Goal: Transaction & Acquisition: Subscribe to service/newsletter

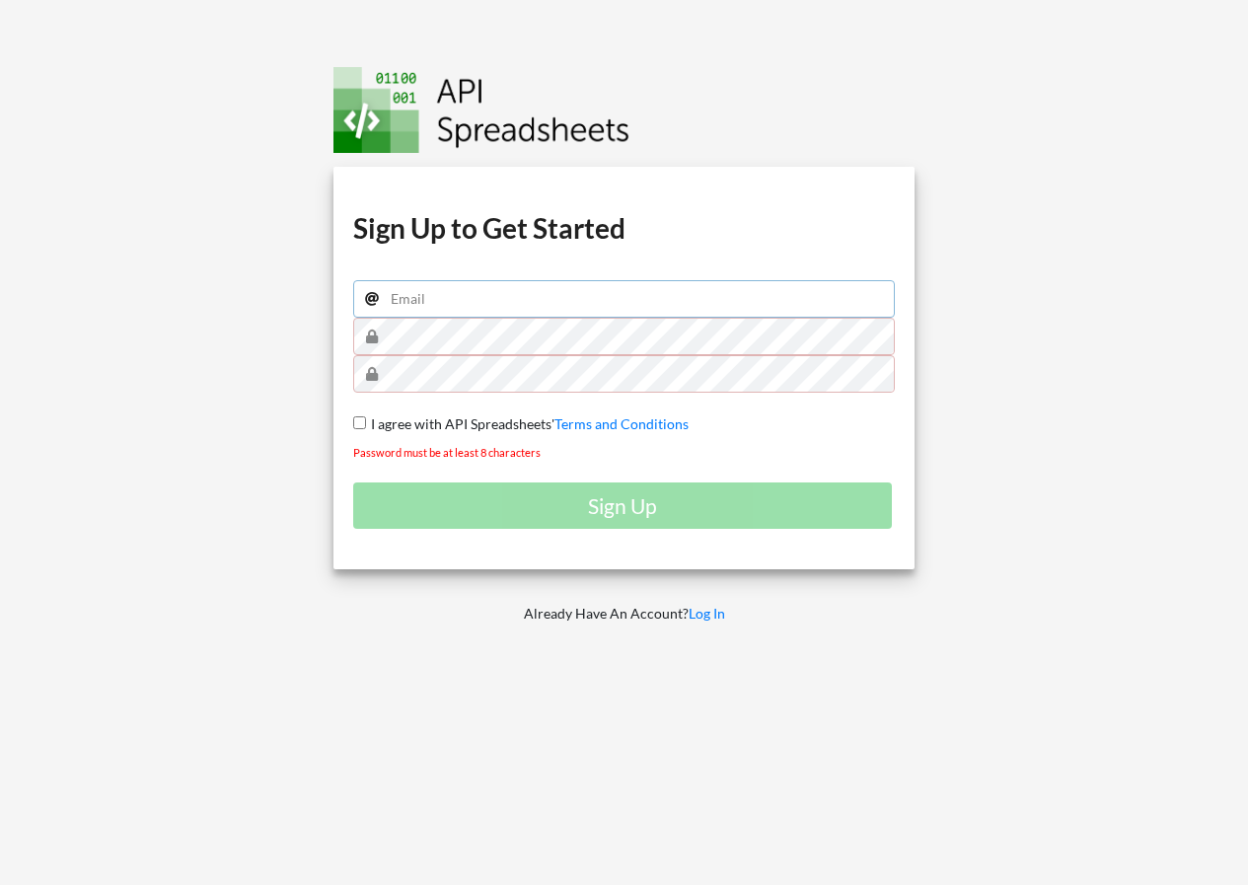
drag, startPoint x: 427, startPoint y: 296, endPoint x: 432, endPoint y: 279, distance: 17.5
click at [427, 296] on input "email" at bounding box center [624, 299] width 543 height 38
click at [498, 298] on input "email" at bounding box center [624, 299] width 543 height 38
type input "[EMAIL_ADDRESS][DOMAIN_NAME]"
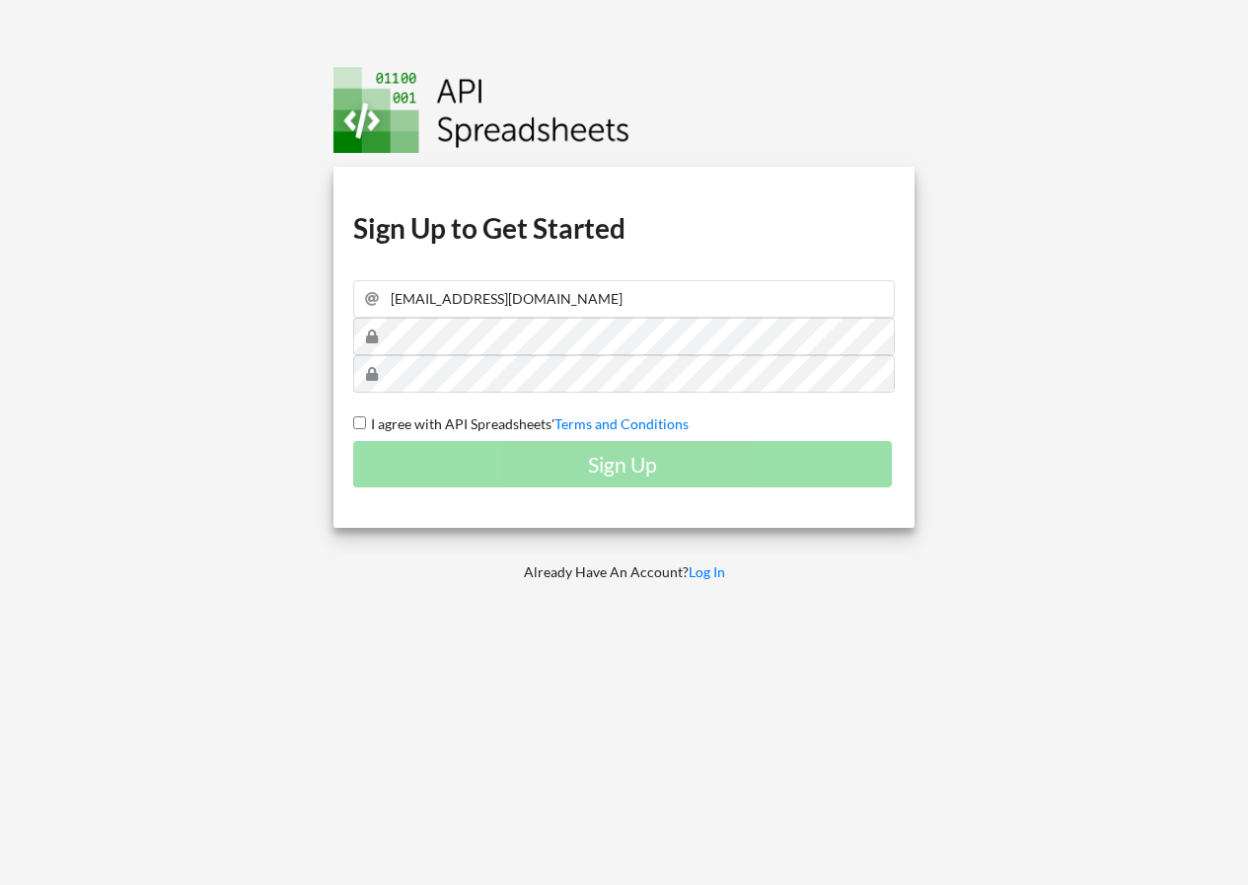
click at [397, 432] on label "I agree with API Spreadsheets' Terms and Conditions" at bounding box center [527, 424] width 323 height 21
click at [366, 429] on input "I agree with API Spreadsheets' Terms and Conditions" at bounding box center [359, 422] width 13 height 13
checkbox input "true"
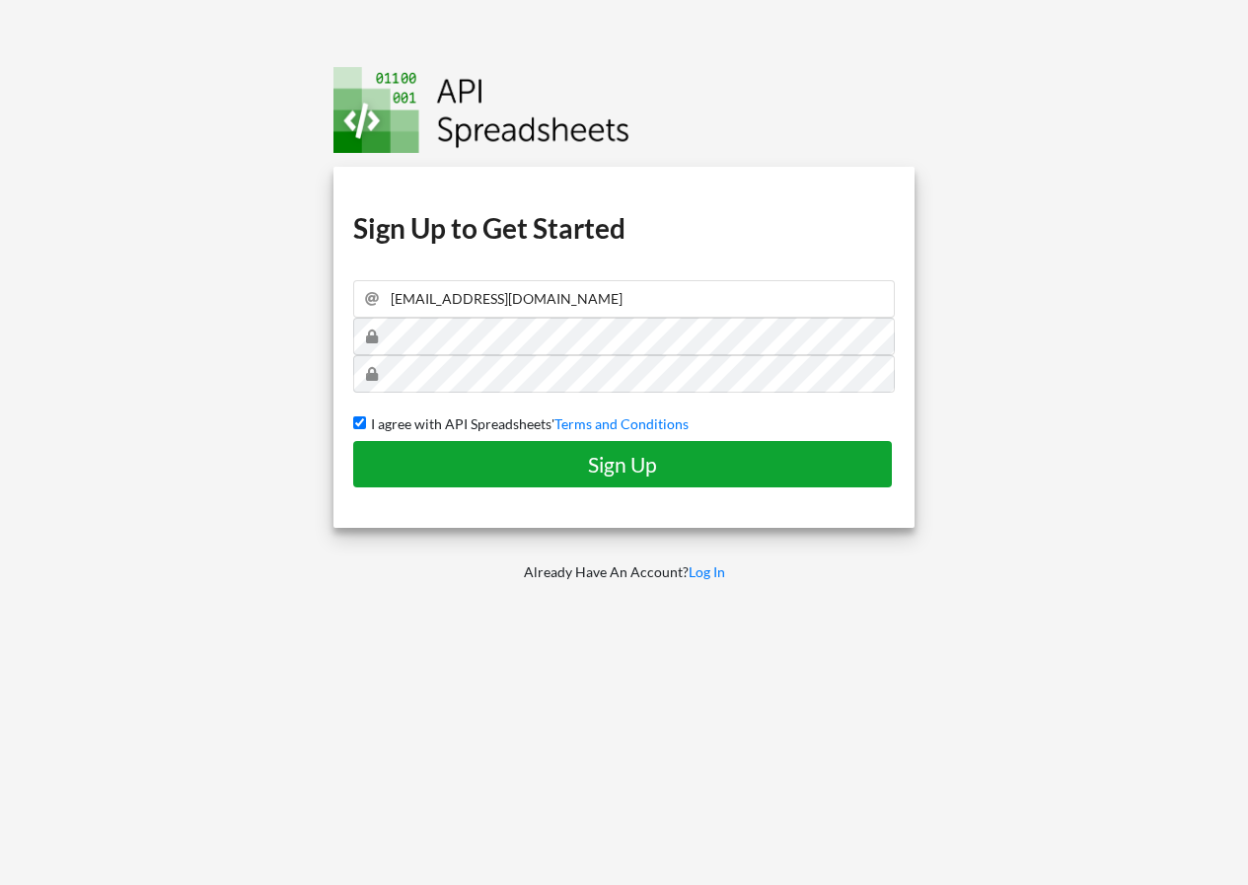
click at [422, 454] on h4 "Sign Up" at bounding box center [622, 464] width 497 height 25
checkbox input "false"
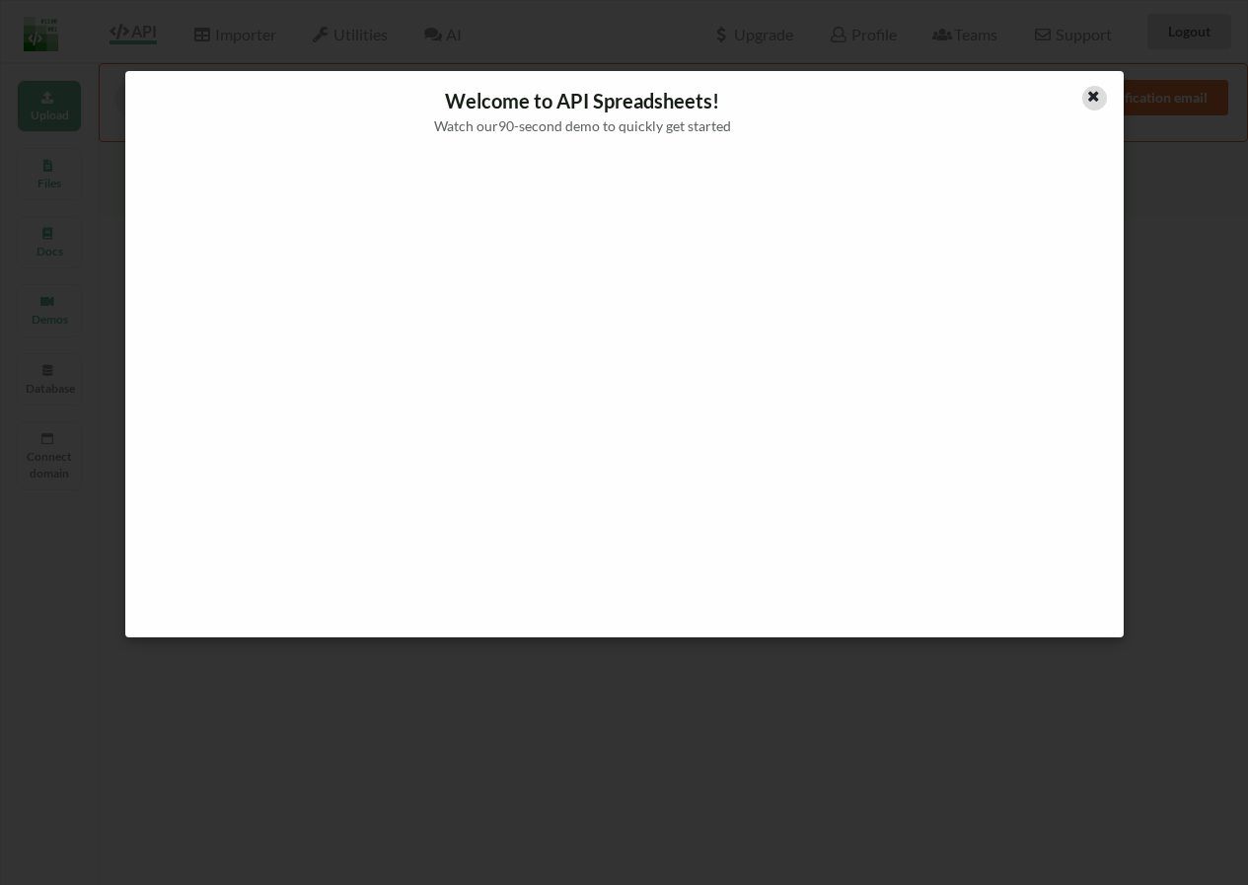
click at [1091, 101] on icon at bounding box center [1094, 94] width 17 height 14
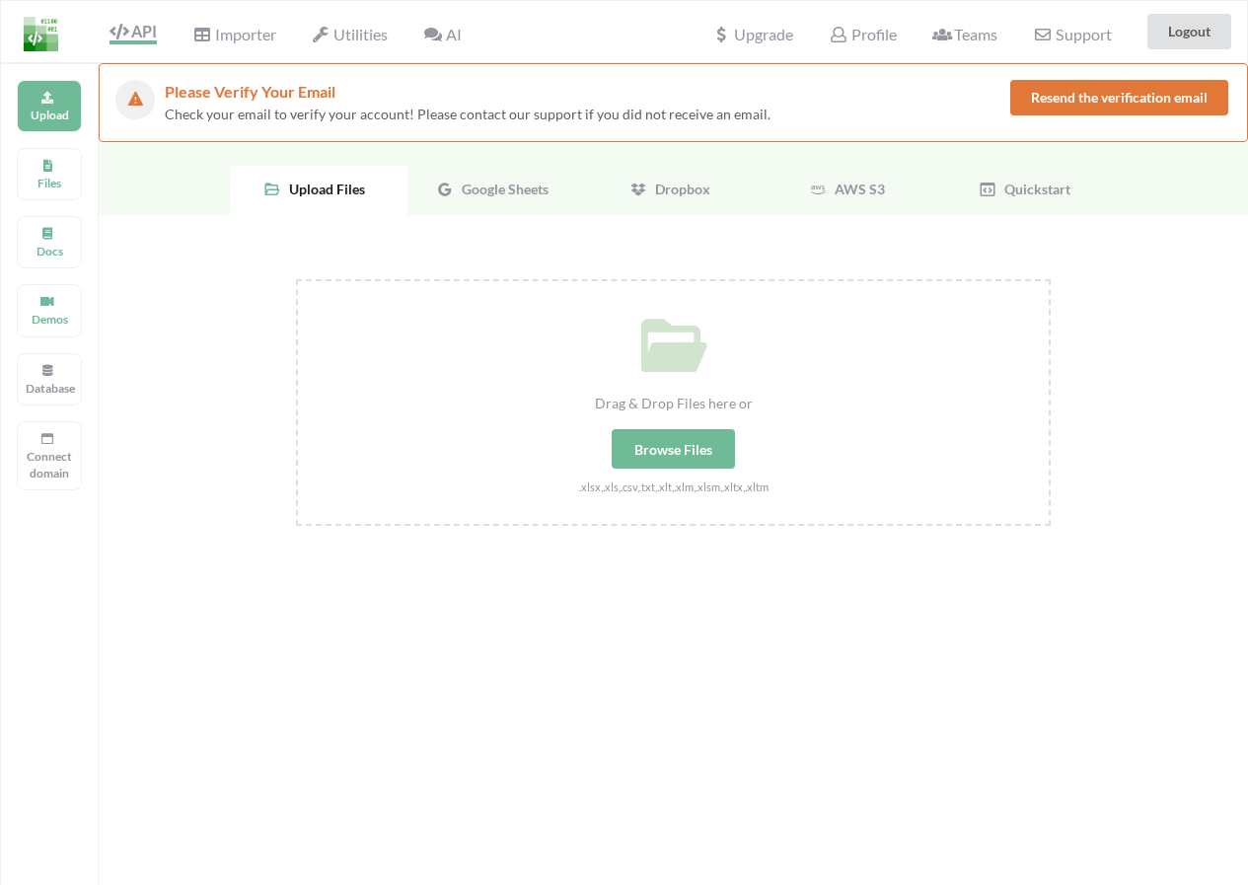
click at [521, 195] on span "Google Sheets" at bounding box center [501, 189] width 95 height 17
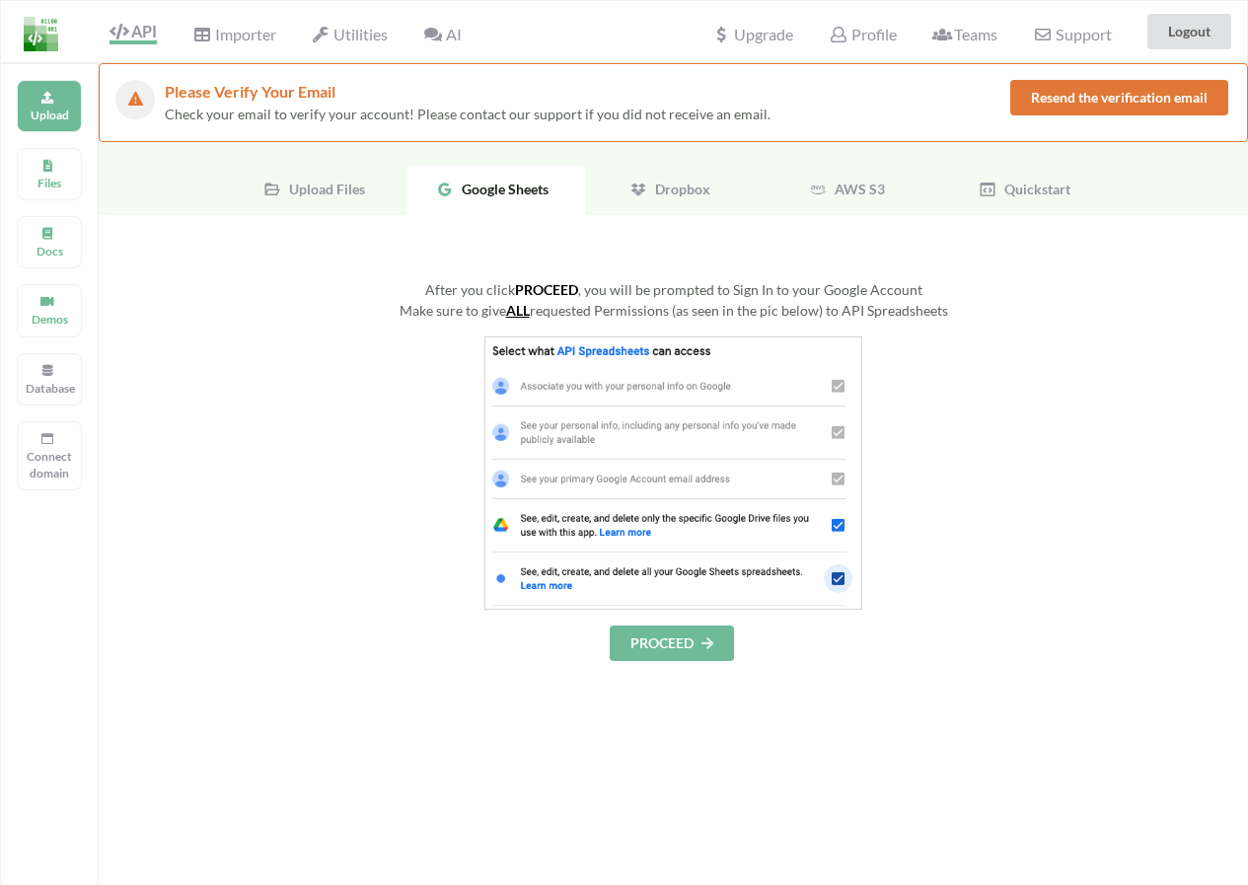
click at [677, 370] on img at bounding box center [674, 473] width 378 height 273
click at [683, 644] on button "PROCEED" at bounding box center [672, 644] width 124 height 36
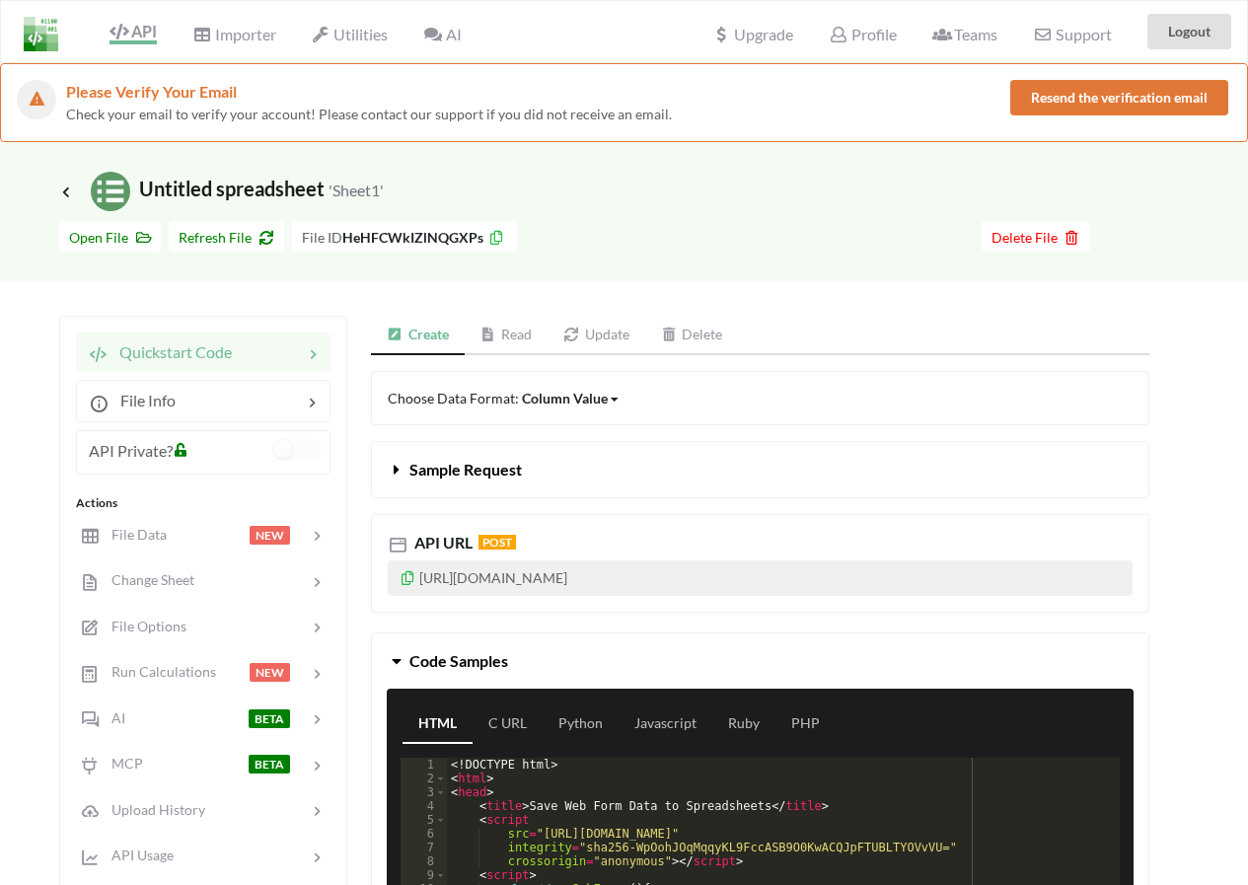
drag, startPoint x: 801, startPoint y: 577, endPoint x: 414, endPoint y: 594, distance: 388.2
click at [414, 594] on p "https://api.apispreadsheets.com/data/HeHFCWkIZlNQGXPs/" at bounding box center [760, 579] width 745 height 36
copy p "https://api.apispreadsheets.com/data/HeHFCWkIZlNQGXPs/"
click at [409, 582] on icon at bounding box center [408, 575] width 17 height 14
copy p "https://api.apispreadsheets.com/data/HeHFCWkIZlNQGXPs/"
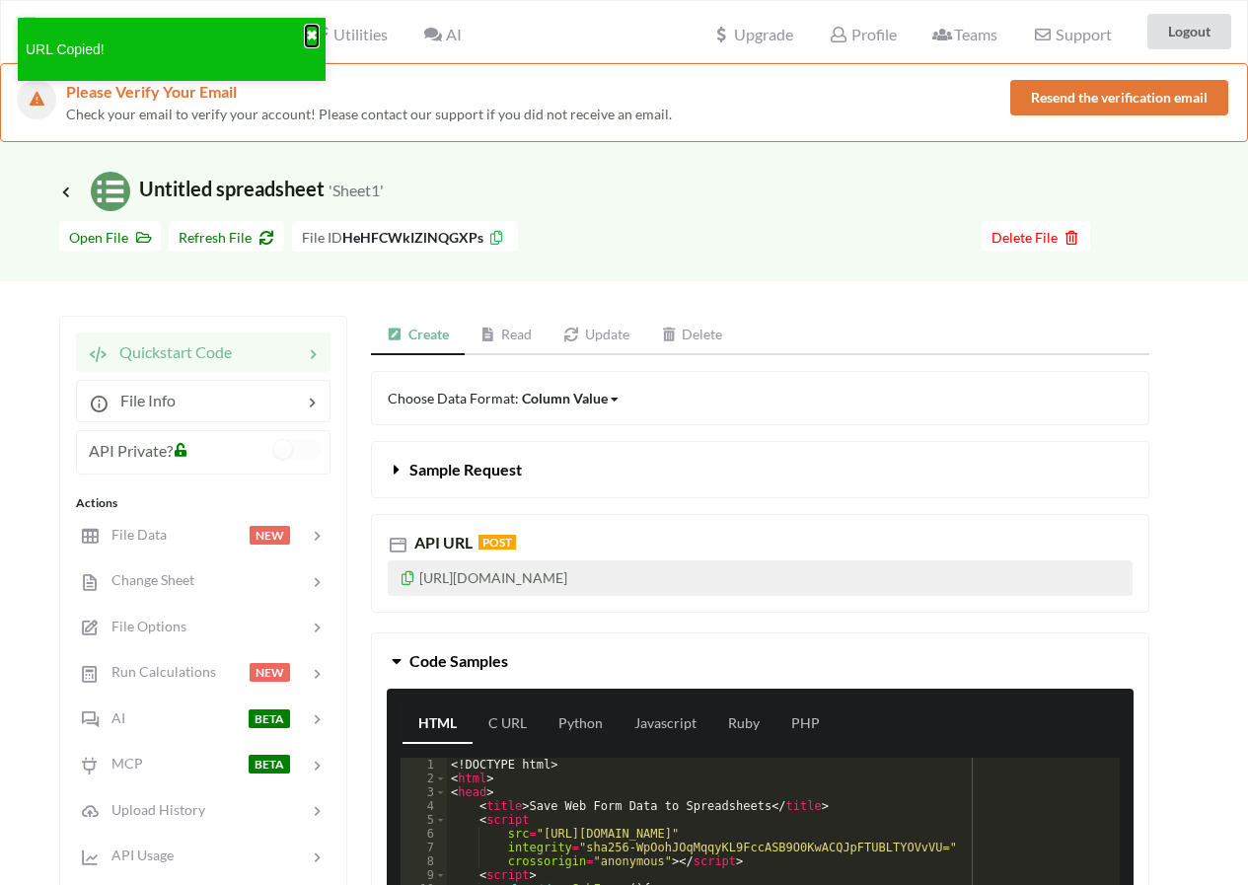
click at [316, 38] on button "✖" at bounding box center [312, 36] width 12 height 21
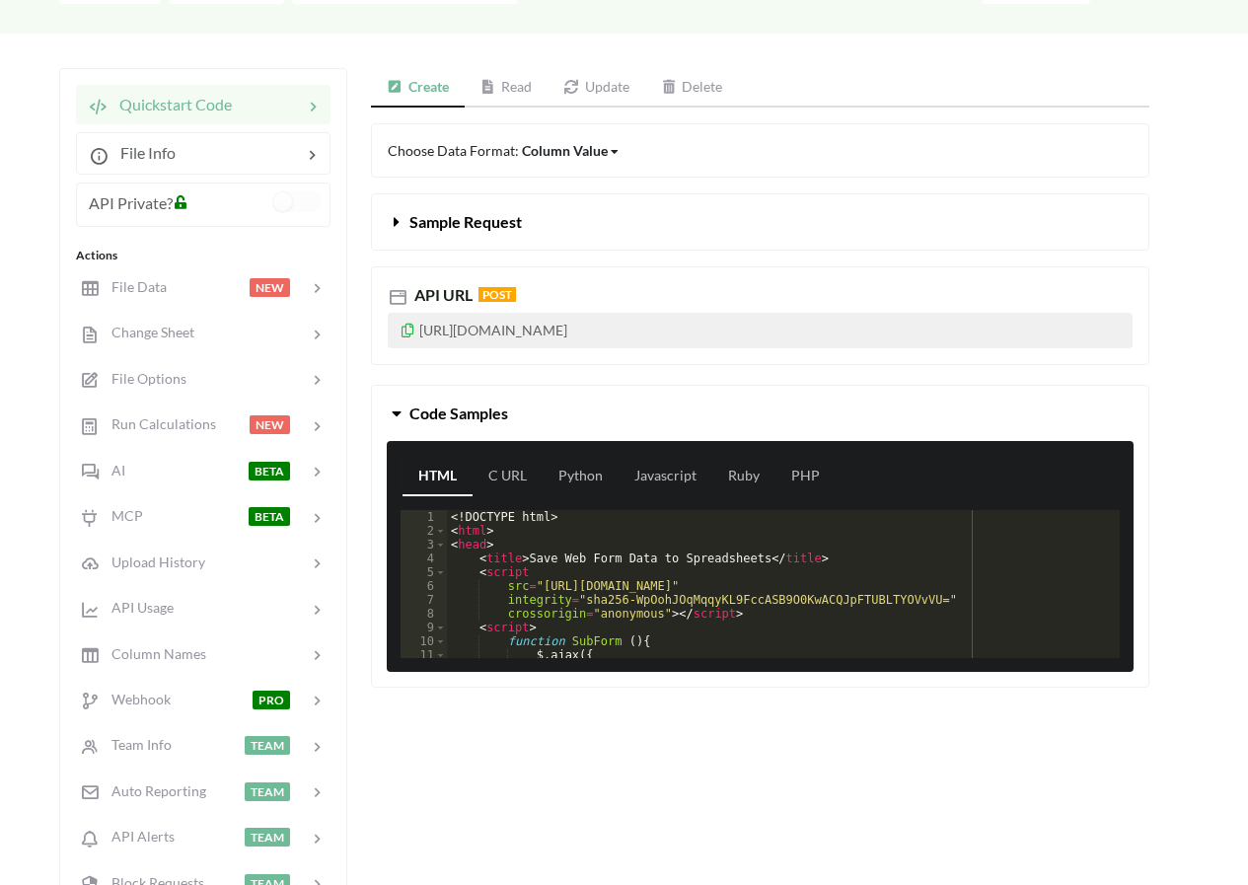
scroll to position [258, 0]
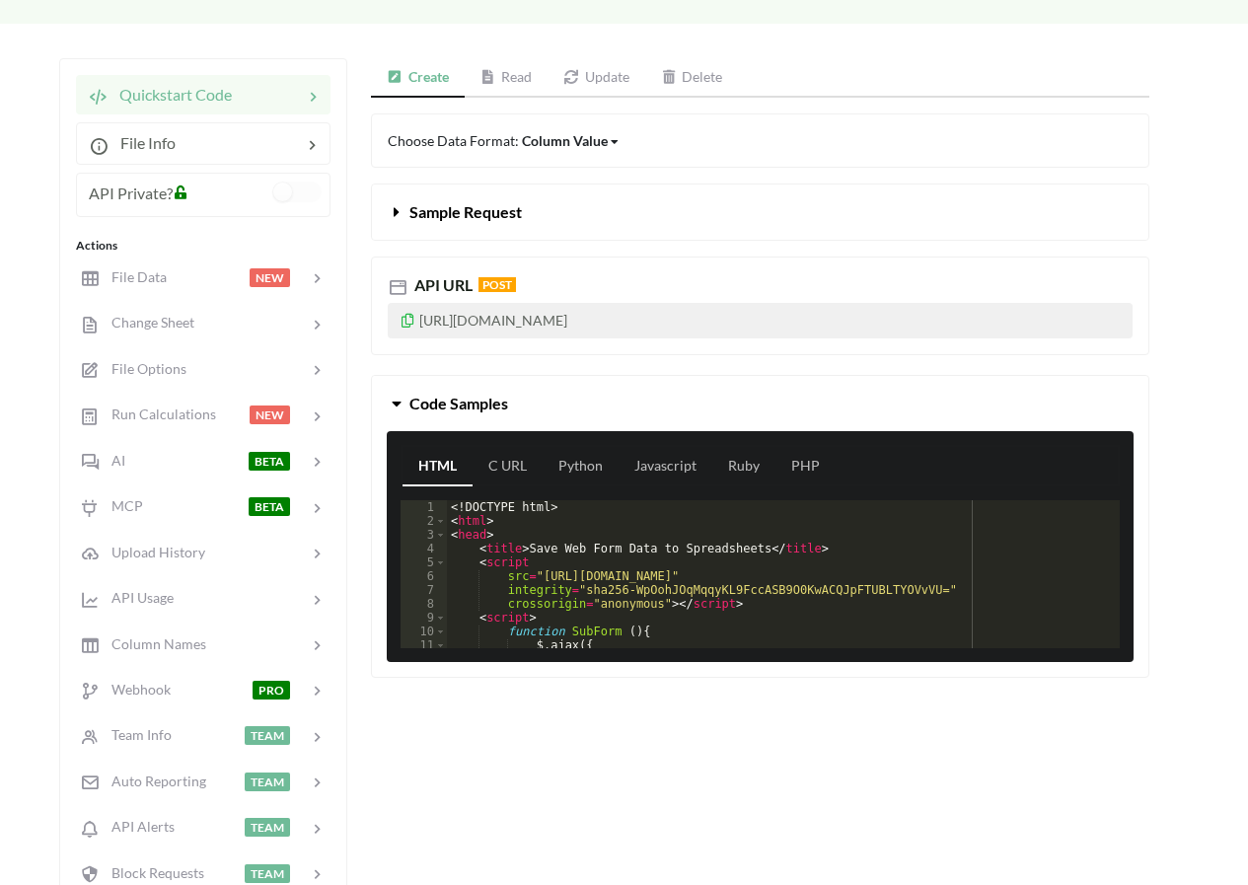
click at [653, 543] on div "<! DOCTYPE html > < html > < head > < title > Save Web Form Data to Spreadsheet…" at bounding box center [776, 588] width 658 height 176
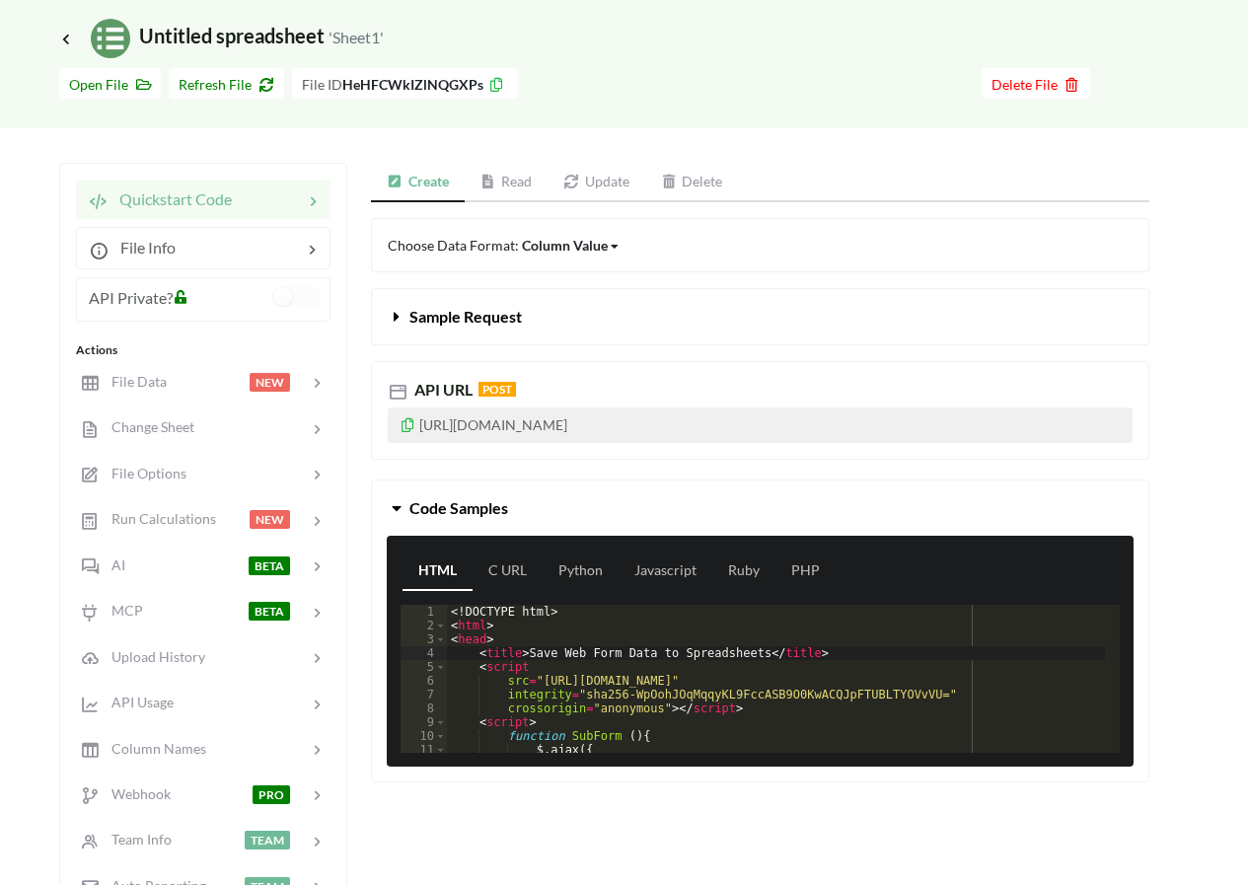
scroll to position [0, 0]
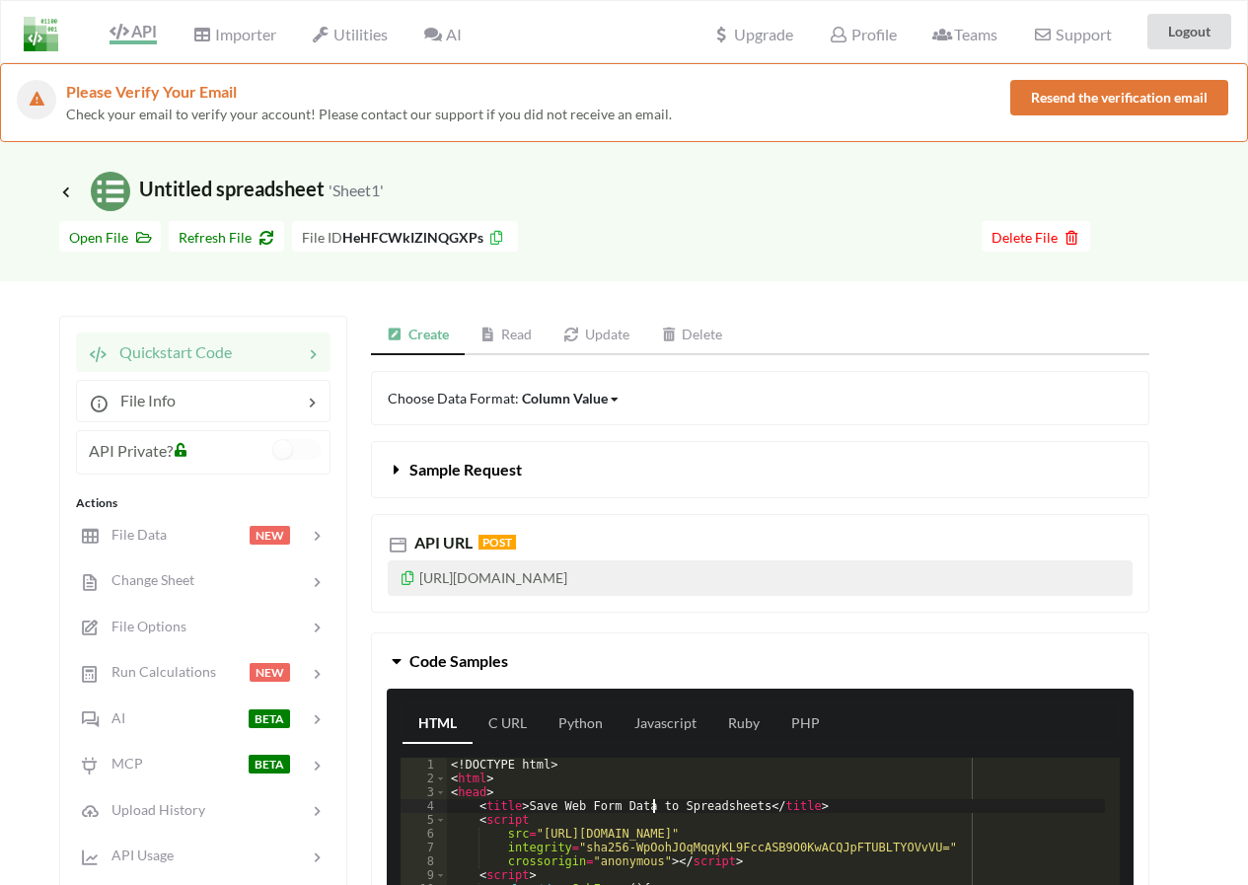
click at [405, 579] on icon at bounding box center [408, 575] width 17 height 14
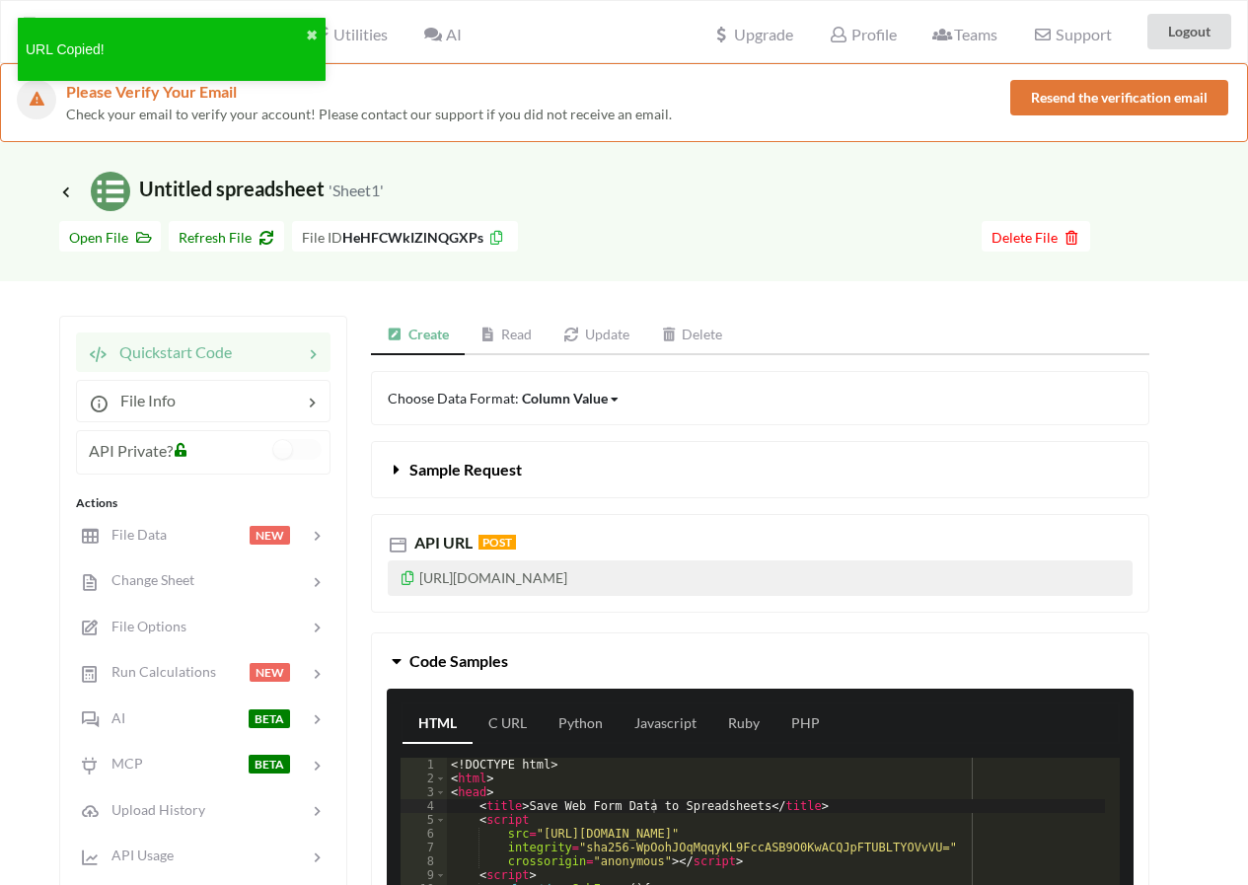
click at [403, 581] on icon at bounding box center [408, 575] width 17 height 14
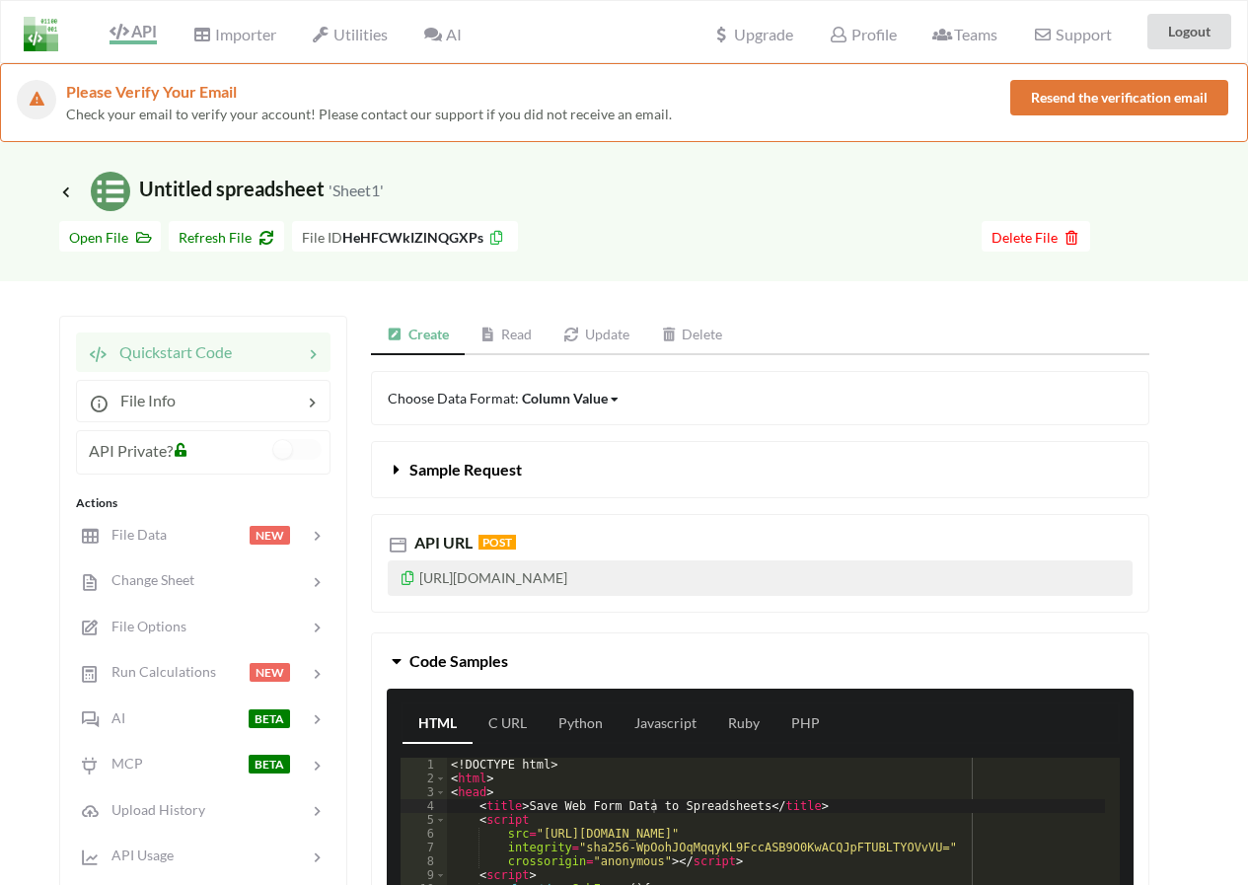
click at [408, 575] on icon at bounding box center [408, 575] width 17 height 14
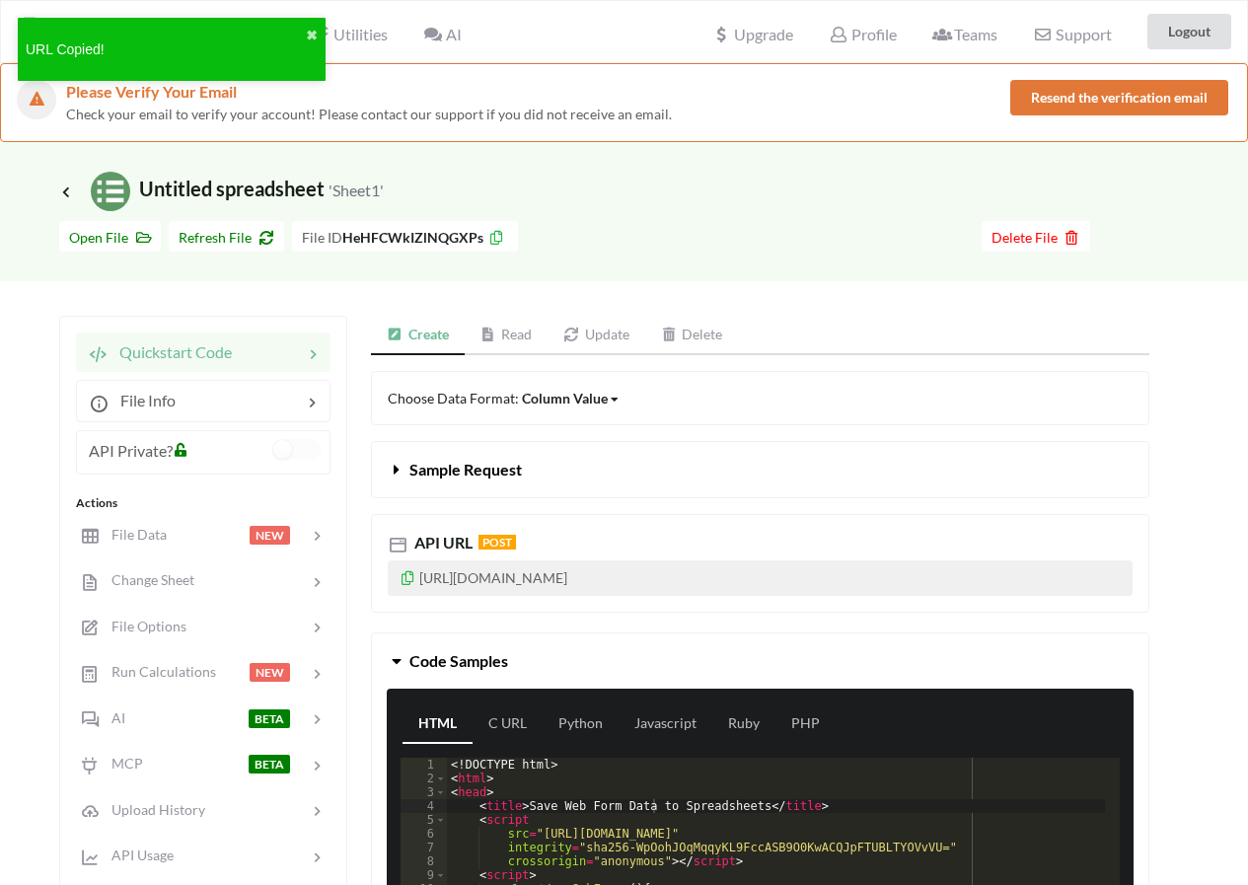
click at [410, 578] on icon at bounding box center [408, 575] width 17 height 14
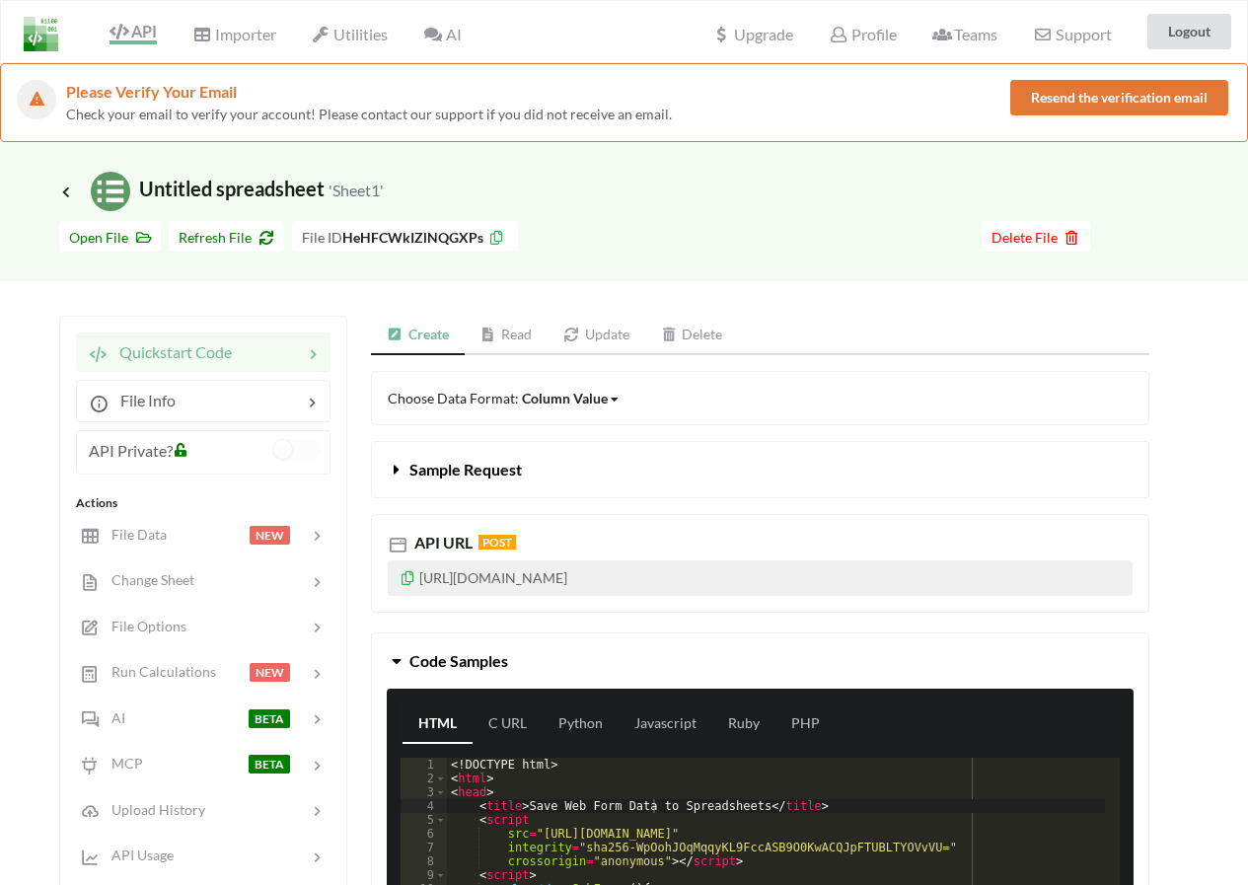
click at [414, 573] on icon at bounding box center [408, 575] width 17 height 14
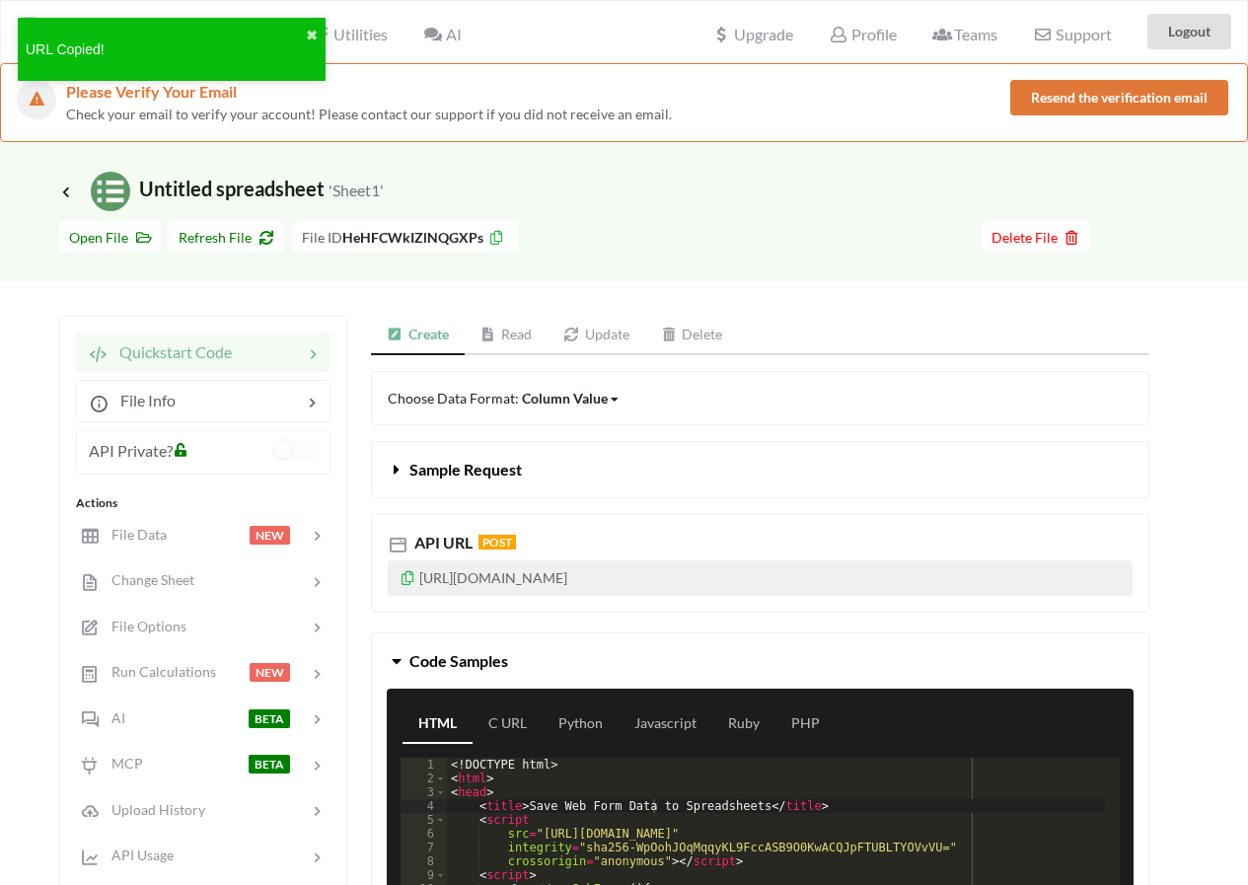
click at [408, 573] on icon at bounding box center [408, 575] width 17 height 14
click at [412, 576] on icon at bounding box center [408, 575] width 17 height 14
